Goal: Find specific page/section

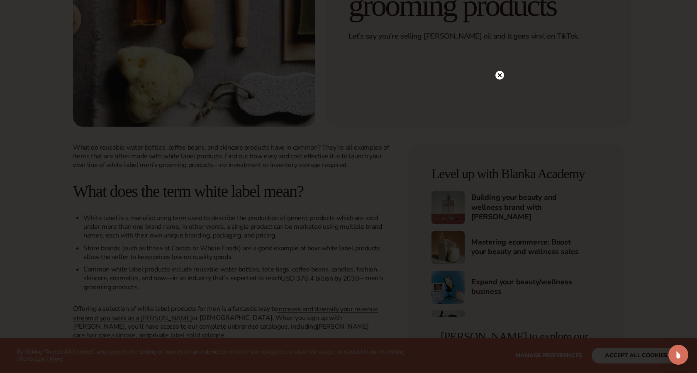
scroll to position [192, 0]
click at [501, 92] on circle at bounding box center [499, 92] width 9 height 9
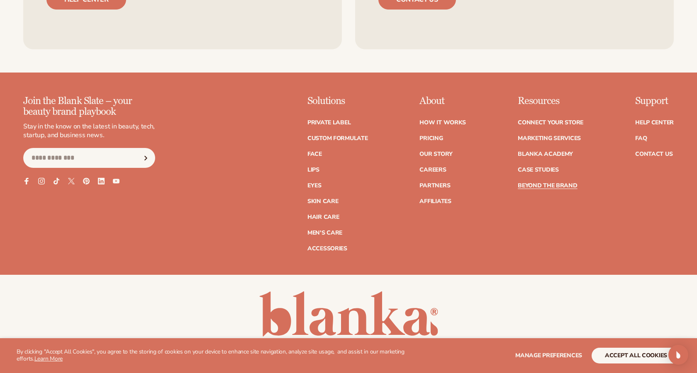
scroll to position [2269, 0]
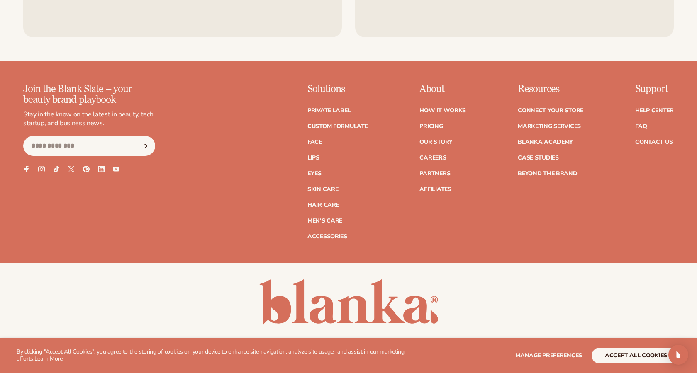
click at [314, 139] on link "Face" at bounding box center [314, 142] width 15 height 6
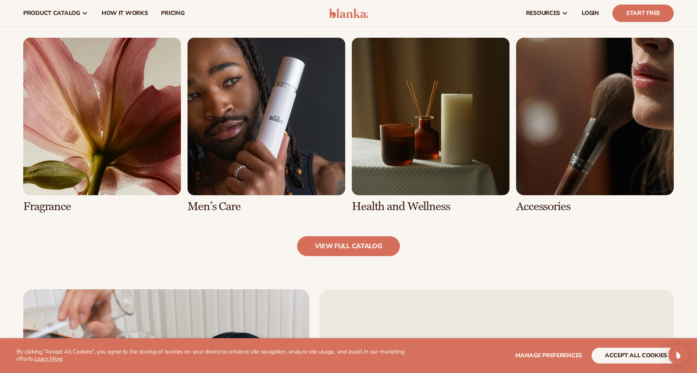
scroll to position [785, 0]
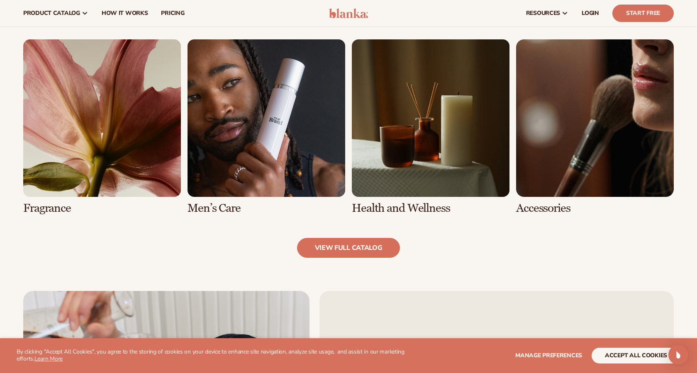
click at [248, 121] on link "6 / 8" at bounding box center [266, 126] width 158 height 175
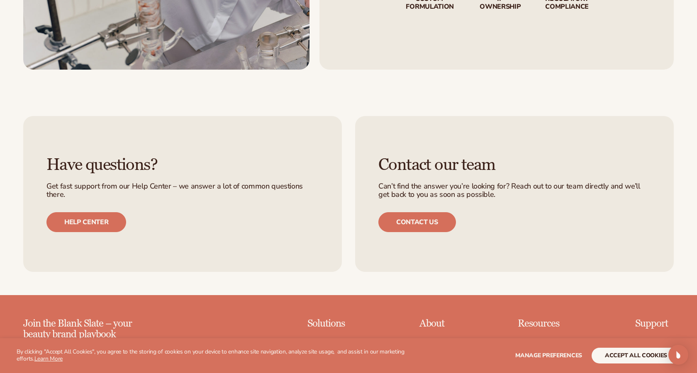
scroll to position [1290, 0]
click at [412, 220] on link "Contact us" at bounding box center [417, 222] width 78 height 20
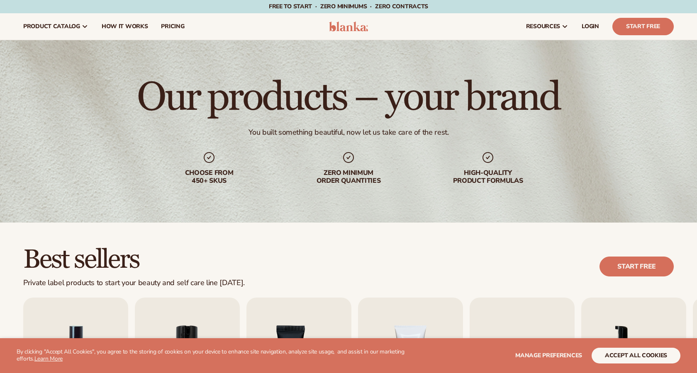
scroll to position [1290, 0]
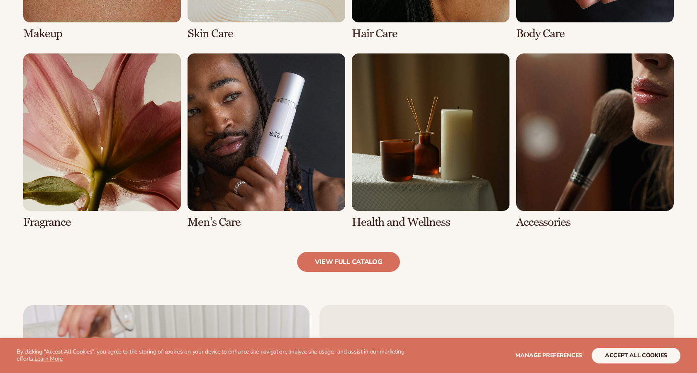
scroll to position [785, 0]
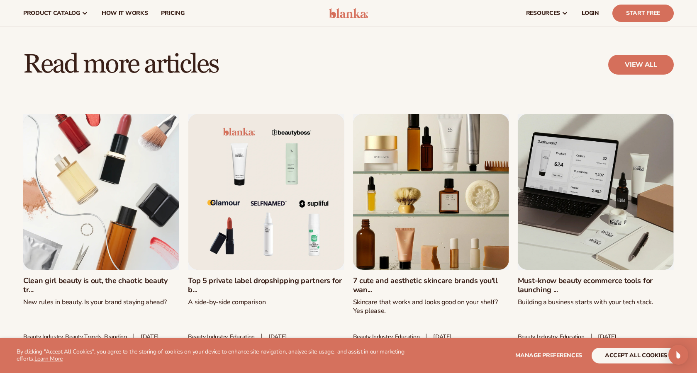
scroll to position [1752, 0]
